Goal: Task Accomplishment & Management: Use online tool/utility

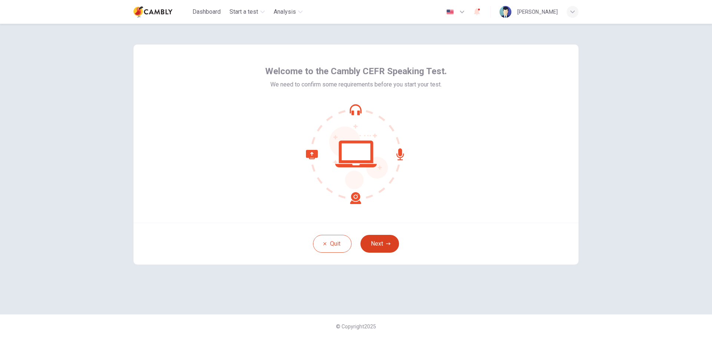
click at [393, 243] on button "Next" at bounding box center [380, 244] width 39 height 18
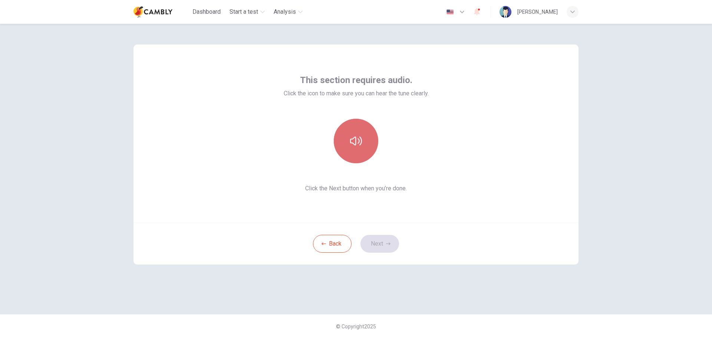
click at [354, 138] on icon "button" at bounding box center [356, 140] width 12 height 9
click at [378, 246] on button "Next" at bounding box center [380, 244] width 39 height 18
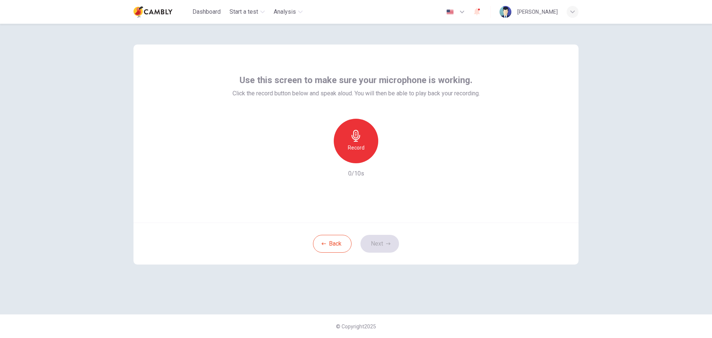
click at [358, 136] on icon "button" at bounding box center [356, 136] width 12 height 12
click at [390, 158] on icon "button" at bounding box center [390, 157] width 3 height 4
click at [380, 242] on button "Next" at bounding box center [380, 244] width 39 height 18
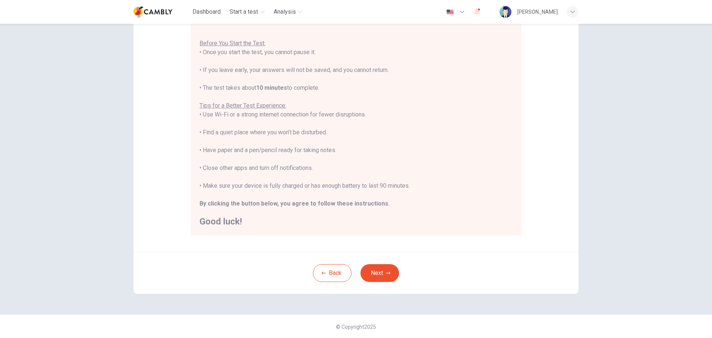
scroll to position [75, 0]
click at [381, 275] on button "Next" at bounding box center [380, 273] width 39 height 18
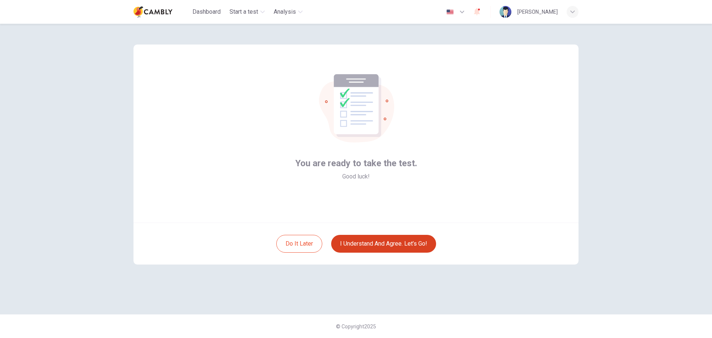
click at [386, 245] on button "I understand and agree. Let’s go!" at bounding box center [383, 244] width 105 height 18
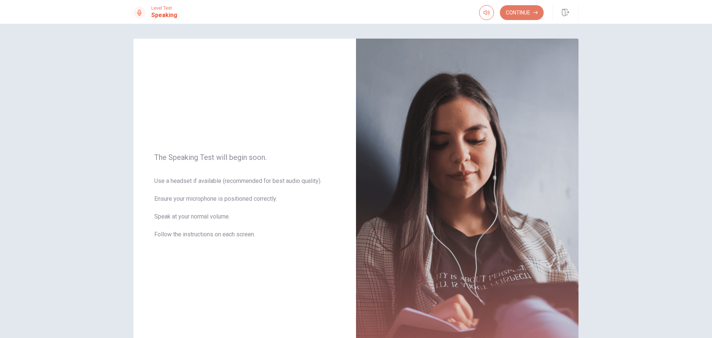
click at [525, 13] on button "Continue" at bounding box center [522, 12] width 44 height 15
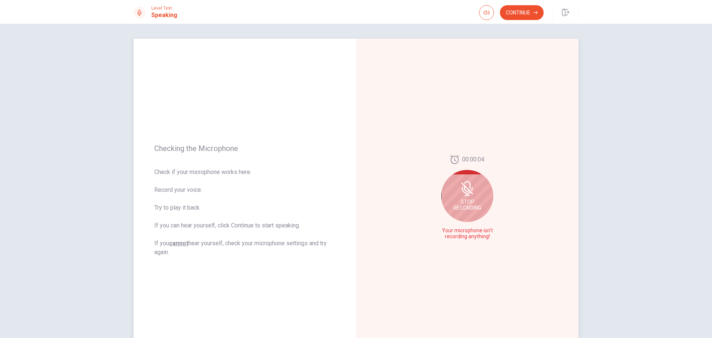
click at [465, 197] on div "Stop Recording" at bounding box center [467, 196] width 52 height 52
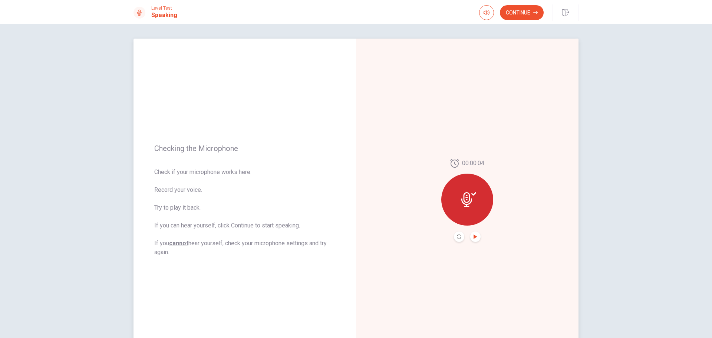
click at [474, 237] on icon "Play Audio" at bounding box center [475, 236] width 3 height 4
click at [532, 14] on button "Continue" at bounding box center [522, 12] width 44 height 15
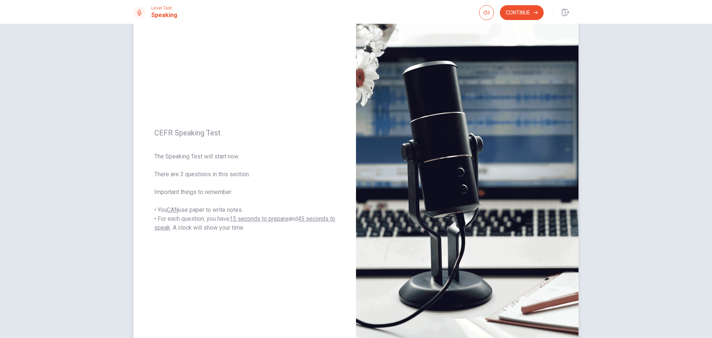
scroll to position [37, 0]
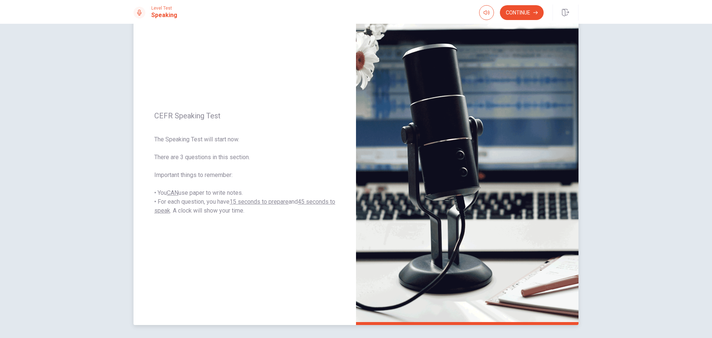
drag, startPoint x: 166, startPoint y: 158, endPoint x: 243, endPoint y: 162, distance: 77.7
click at [243, 162] on span "The Speaking Test will start now. There are 3 questions in this section. Import…" at bounding box center [244, 175] width 181 height 80
click at [520, 15] on button "Continue" at bounding box center [522, 12] width 44 height 15
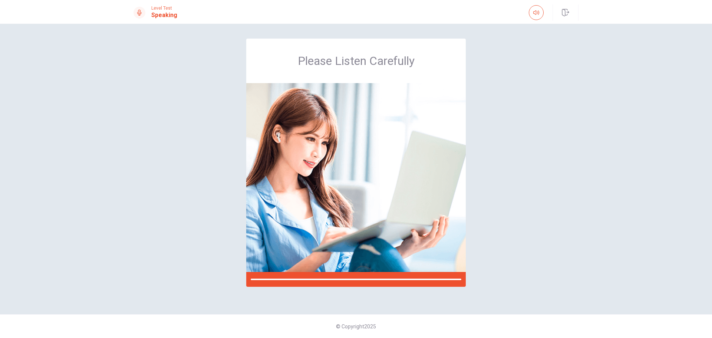
scroll to position [0, 0]
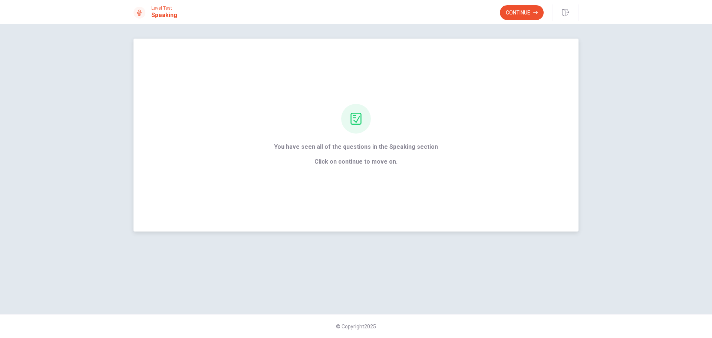
drag, startPoint x: 317, startPoint y: 148, endPoint x: 424, endPoint y: 162, distance: 107.7
click at [424, 157] on div "You have seen all of the questions in the Speaking section Click on continue to…" at bounding box center [356, 154] width 164 height 24
click at [394, 176] on div "You have seen all of the questions in the Speaking section Click on continue to…" at bounding box center [356, 135] width 445 height 193
click at [525, 12] on button "Continue" at bounding box center [522, 12] width 44 height 15
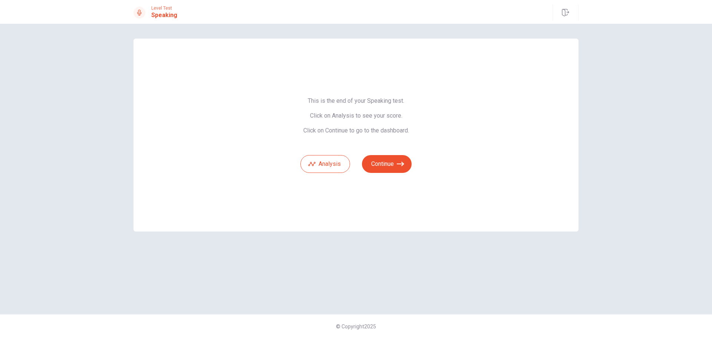
drag, startPoint x: 307, startPoint y: 102, endPoint x: 396, endPoint y: 106, distance: 89.1
click at [395, 106] on span "This is the end of your Speaking test. Click on Analysis to see your score. Cli…" at bounding box center [355, 115] width 111 height 37
click at [381, 164] on button "Continue" at bounding box center [387, 164] width 50 height 18
